Goal: Task Accomplishment & Management: Manage account settings

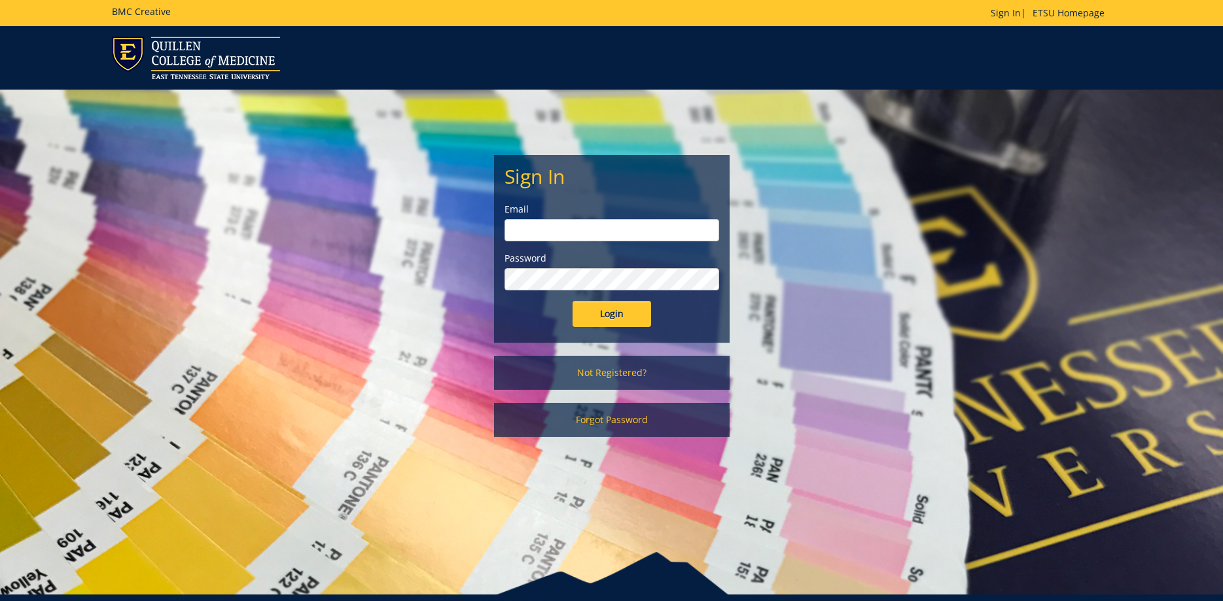
click at [527, 234] on input "email" at bounding box center [611, 230] width 215 height 22
type input "[PERSON_NAME][EMAIL_ADDRESS][DOMAIN_NAME]"
click at [573, 301] on input "Login" at bounding box center [612, 314] width 79 height 26
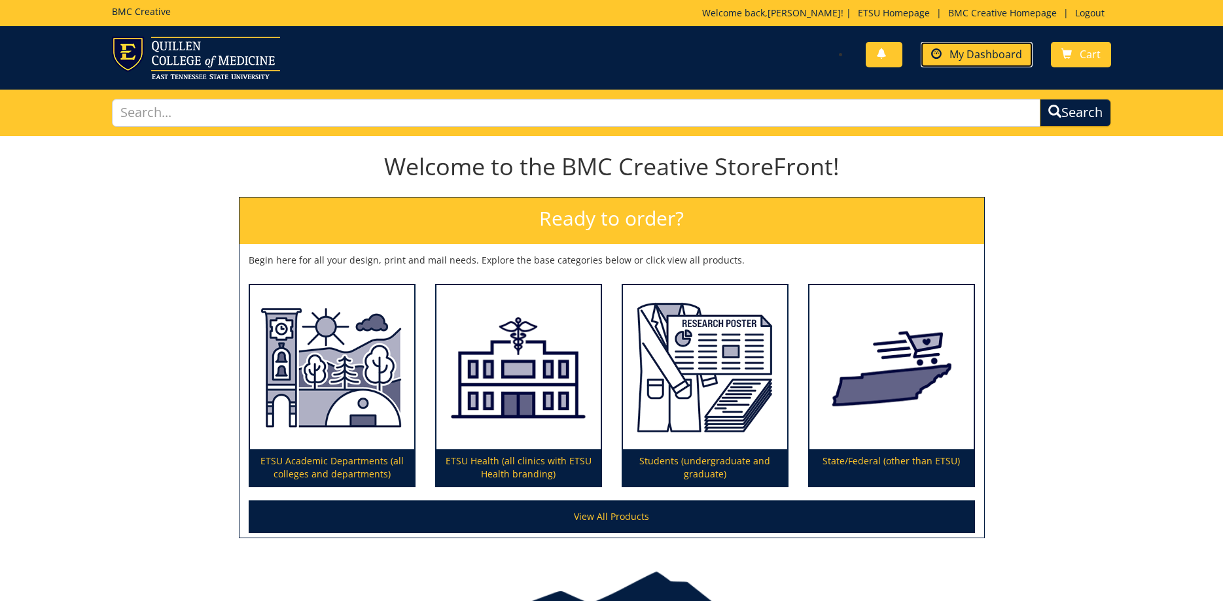
click at [976, 50] on span "My Dashboard" at bounding box center [985, 54] width 73 height 14
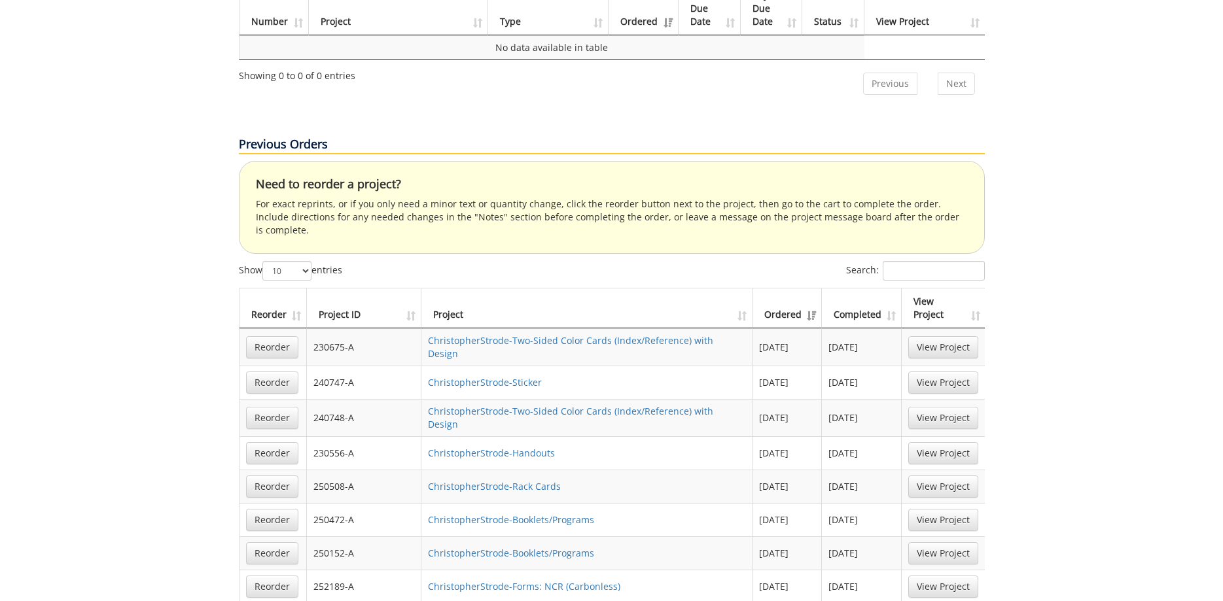
scroll to position [734, 0]
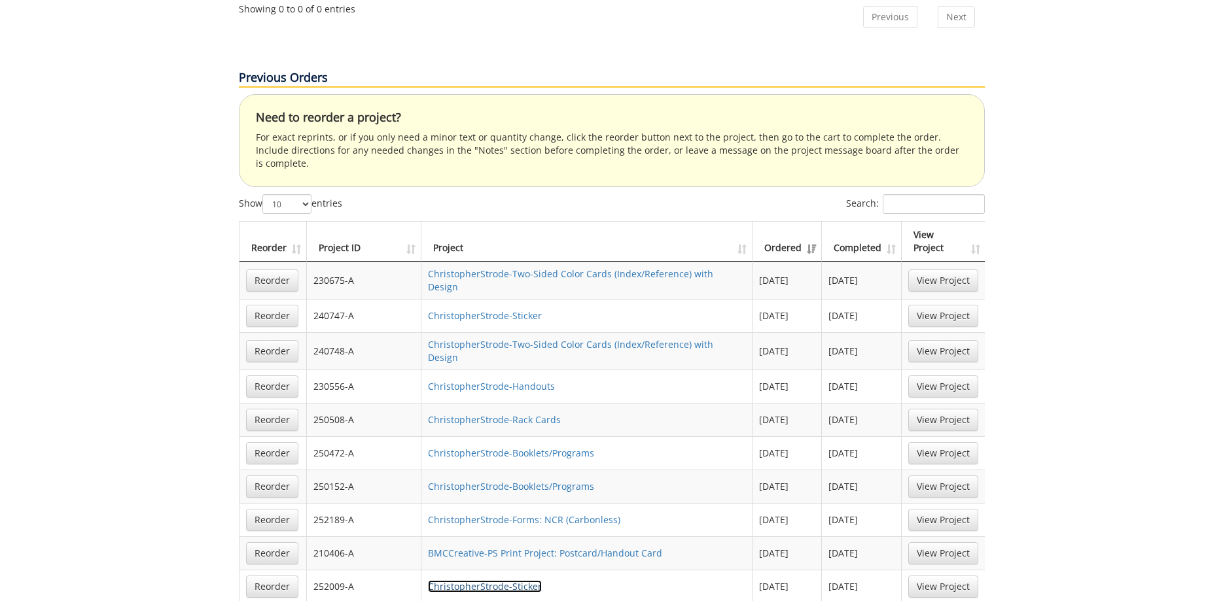
click at [507, 580] on link "ChristopherStrode-Sticker" at bounding box center [485, 586] width 114 height 12
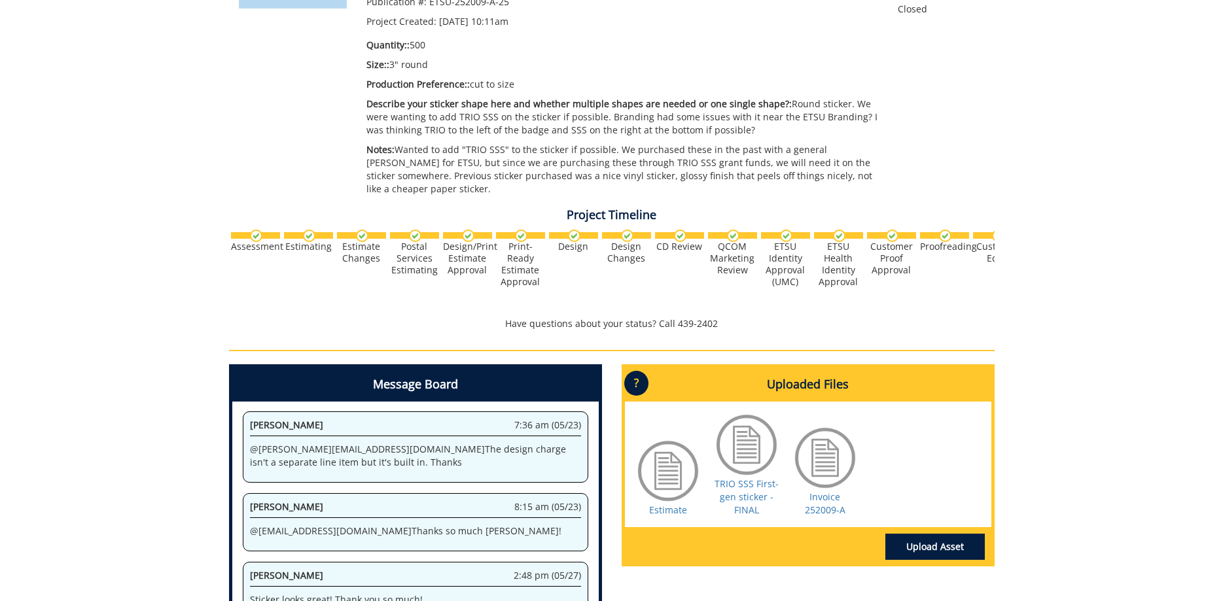
scroll to position [467, 0]
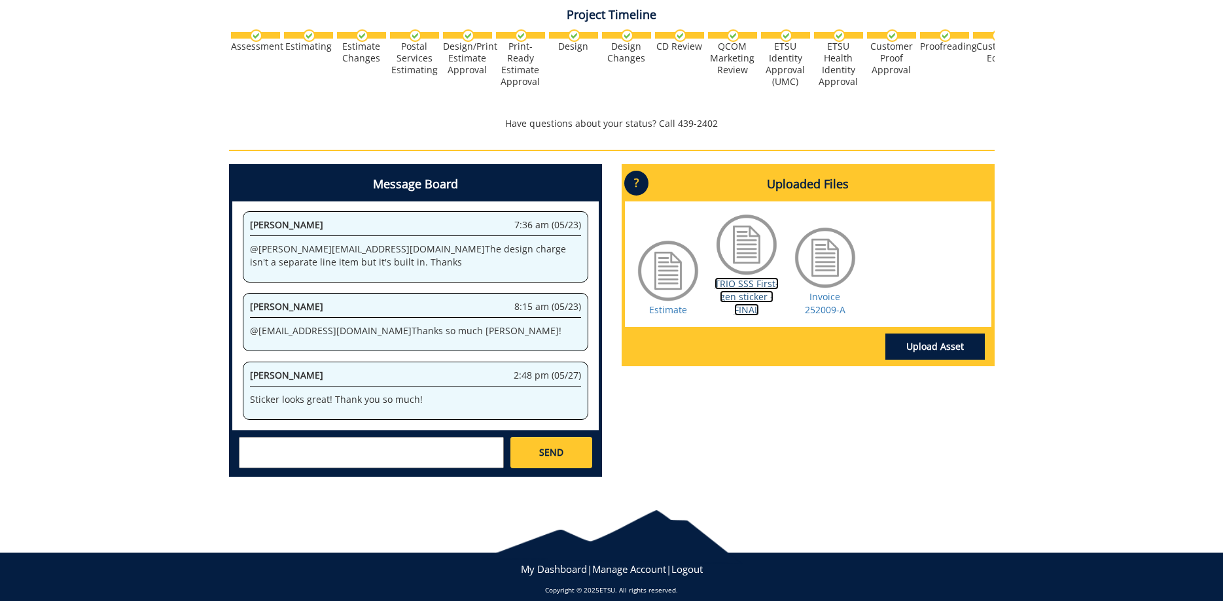
click at [735, 287] on link "TRIO SSS First-gen sticker - FINAL" at bounding box center [746, 296] width 64 height 39
click at [744, 297] on link "TRIO SSS First-gen sticker - FINAL" at bounding box center [746, 296] width 64 height 39
